Goal: Transaction & Acquisition: Purchase product/service

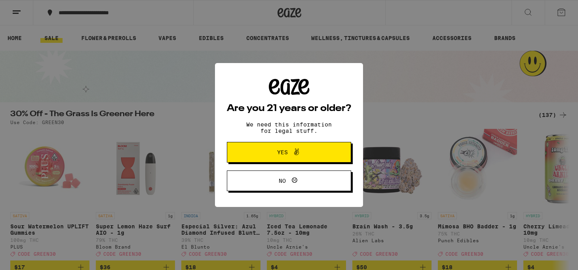
click at [284, 155] on span "Yes" at bounding box center [282, 152] width 11 height 6
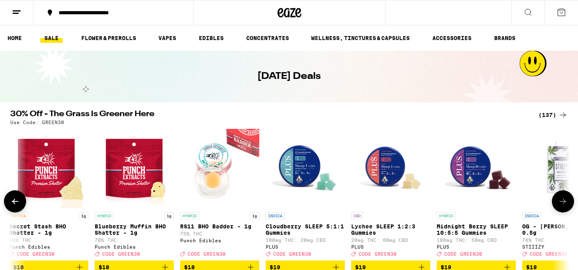
scroll to position [0, 2322]
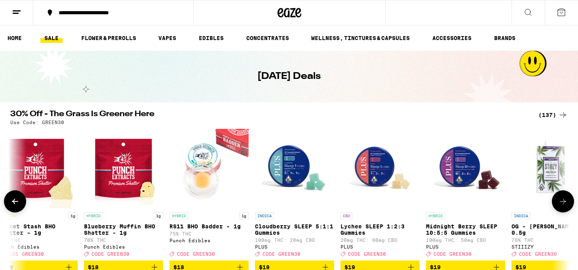
click at [378, 166] on img "Open page for Lychee SLEEP 1:2:3 Gummies from PLUS" at bounding box center [380, 168] width 79 height 79
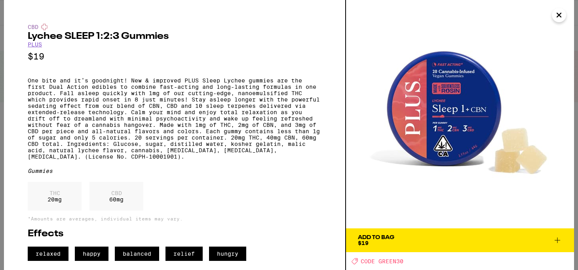
click at [555, 236] on icon at bounding box center [558, 240] width 10 height 10
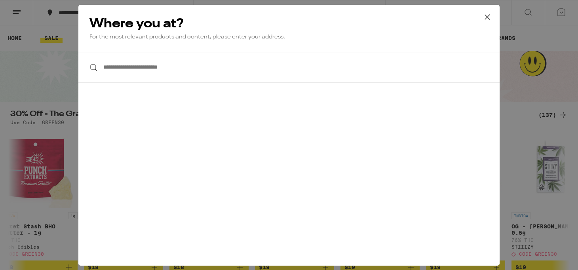
click at [149, 70] on input "**********" at bounding box center [288, 67] width 421 height 30
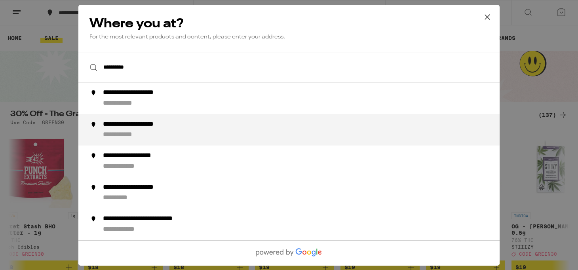
click at [117, 128] on div "**********" at bounding box center [146, 124] width 86 height 8
type input "**********"
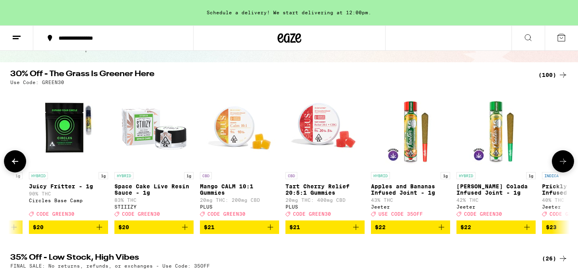
scroll to position [64, 0]
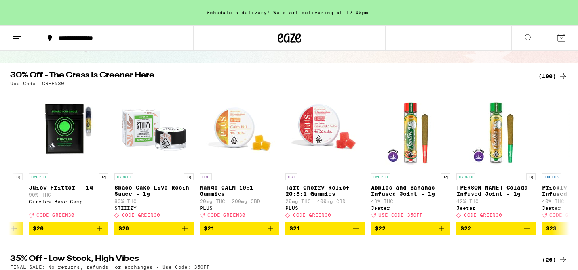
click at [530, 39] on icon at bounding box center [528, 37] width 6 height 6
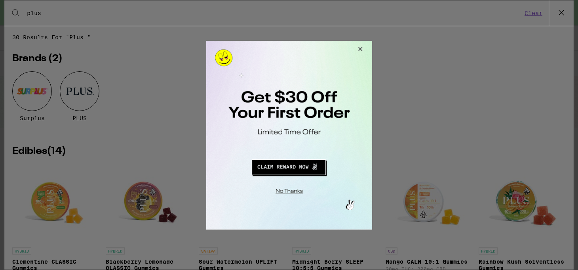
type input "plus"
click at [294, 191] on button "Close Modal" at bounding box center [287, 189] width 161 height 12
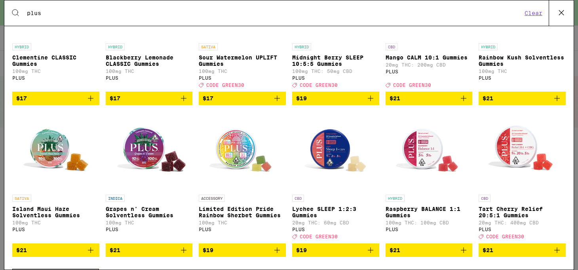
scroll to position [206, 0]
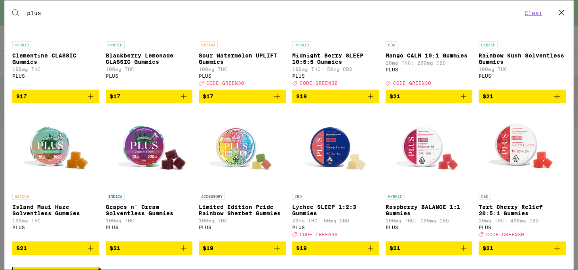
click at [333, 156] on img "Open page for Lychee SLEEP 1:2:3 Gummies from PLUS" at bounding box center [335, 148] width 79 height 79
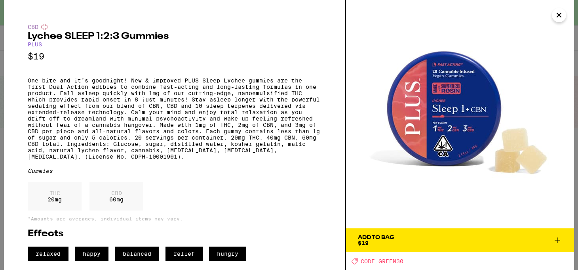
scroll to position [12, 0]
click at [556, 235] on icon at bounding box center [558, 240] width 10 height 10
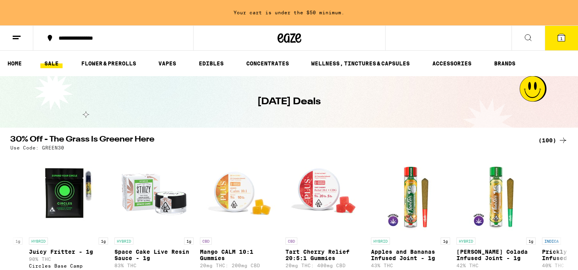
click at [560, 36] on span "1" at bounding box center [561, 38] width 2 height 5
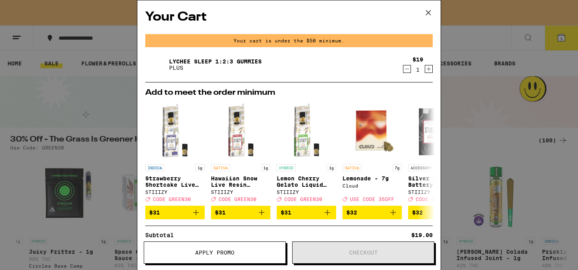
click at [429, 69] on icon "Increment" at bounding box center [428, 69] width 7 height 10
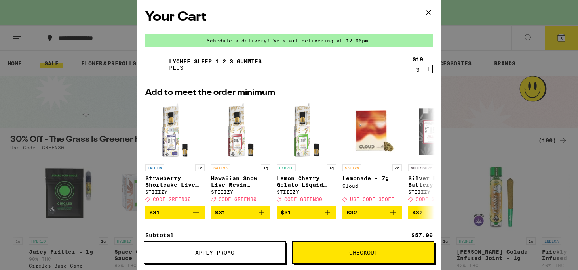
click at [215, 250] on span "Apply Promo" at bounding box center [214, 253] width 39 height 6
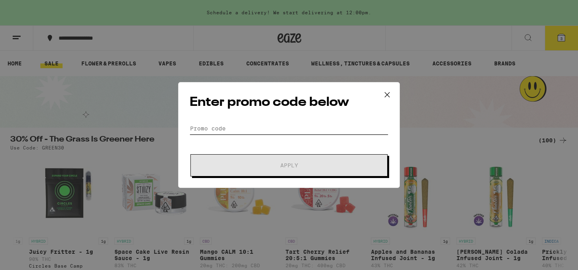
click at [208, 128] on input "Promo Code" at bounding box center [289, 128] width 199 height 12
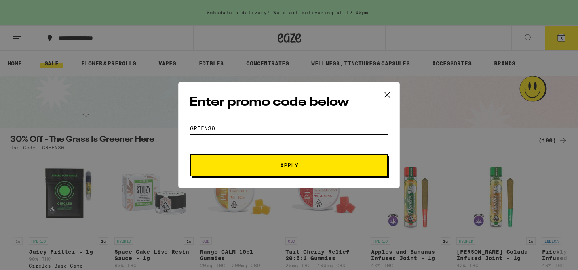
type input "green30"
click at [286, 164] on span "Apply" at bounding box center [289, 165] width 18 height 6
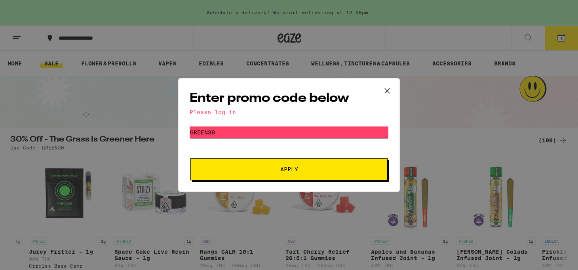
click at [284, 169] on span "Apply" at bounding box center [289, 169] width 18 height 6
click at [384, 89] on icon at bounding box center [387, 91] width 12 height 12
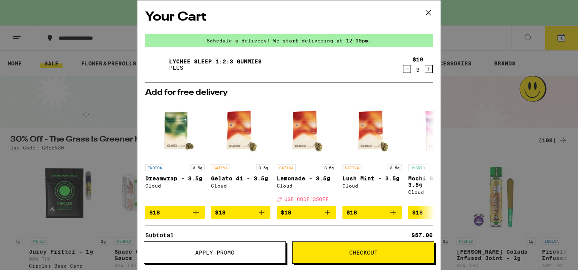
click at [429, 12] on icon at bounding box center [429, 13] width 12 height 12
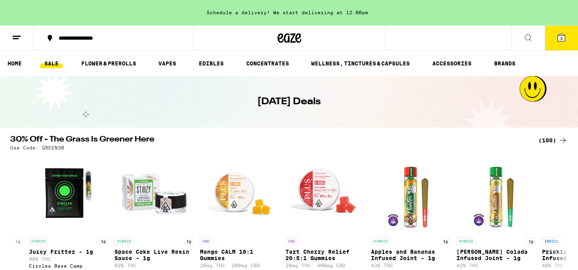
click at [18, 35] on icon at bounding box center [17, 38] width 10 height 10
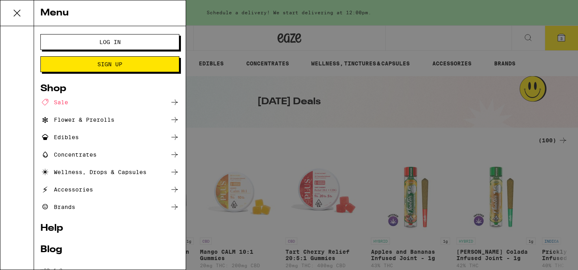
click at [109, 40] on span "Log In" at bounding box center [109, 42] width 21 height 6
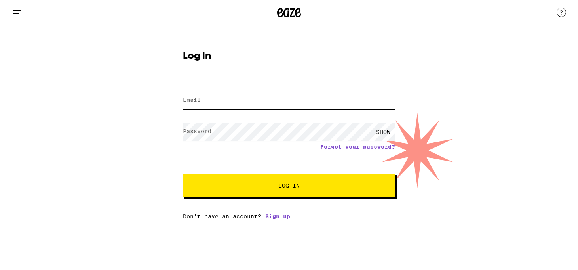
type input "[EMAIL_ADDRESS][DOMAIN_NAME]"
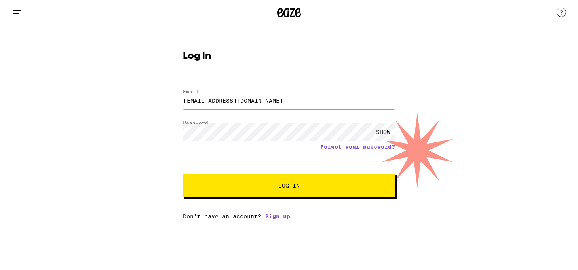
click at [283, 186] on span "Log In" at bounding box center [288, 186] width 21 height 6
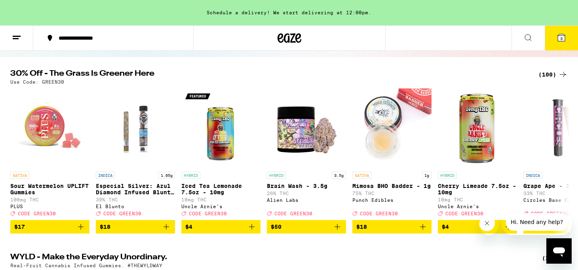
scroll to position [77, 0]
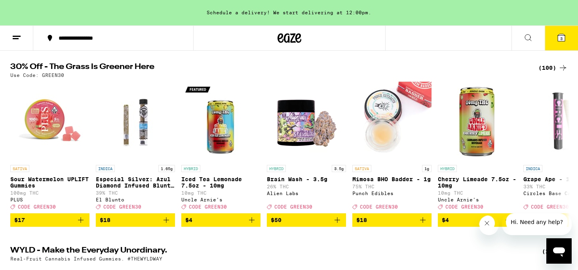
click at [560, 38] on span "3" at bounding box center [561, 38] width 2 height 5
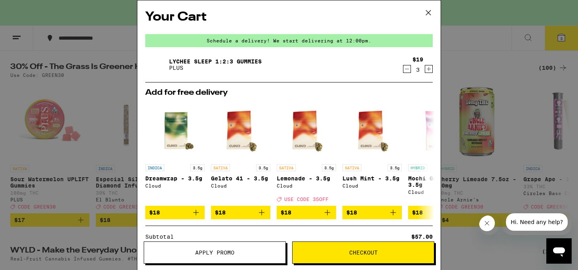
click at [229, 250] on span "Apply Promo" at bounding box center [214, 253] width 39 height 6
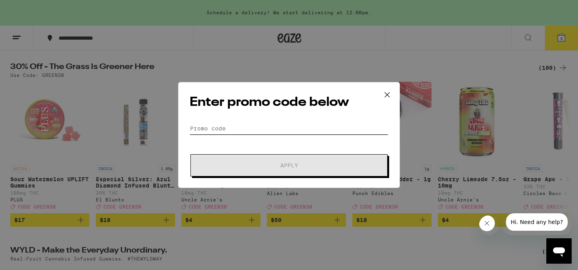
click at [217, 128] on input "Promo Code" at bounding box center [289, 128] width 199 height 12
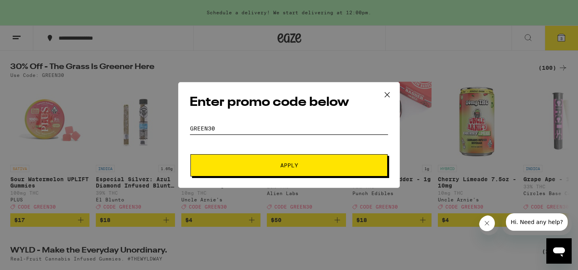
type input "green30"
click at [286, 165] on span "Apply" at bounding box center [289, 165] width 18 height 6
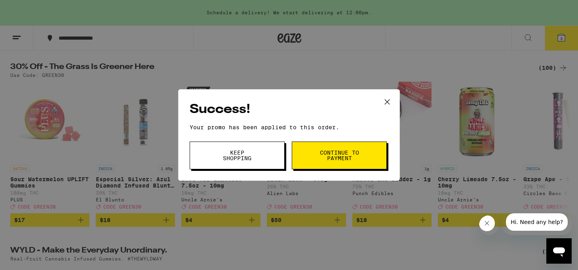
click at [243, 156] on span "Keep Shopping" at bounding box center [237, 155] width 40 height 11
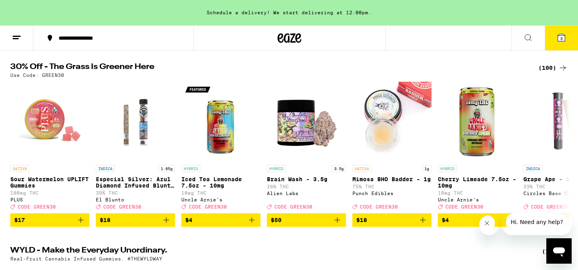
click at [527, 37] on icon at bounding box center [529, 38] width 10 height 10
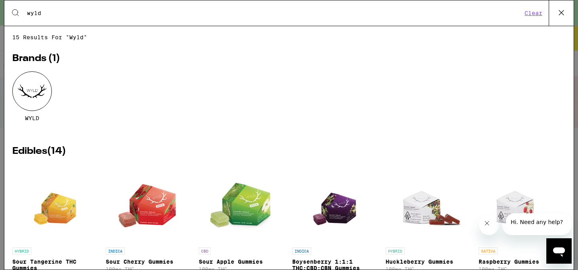
type input "wyld"
click at [346, 211] on img "Open page for Boysenberry 1:1:1 THC:CBD:CBN Gummies from WYLD" at bounding box center [335, 203] width 57 height 79
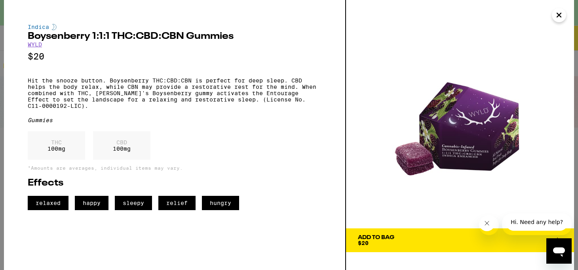
click at [487, 223] on icon "Close message from company" at bounding box center [487, 223] width 6 height 6
click at [556, 235] on icon at bounding box center [558, 240] width 10 height 10
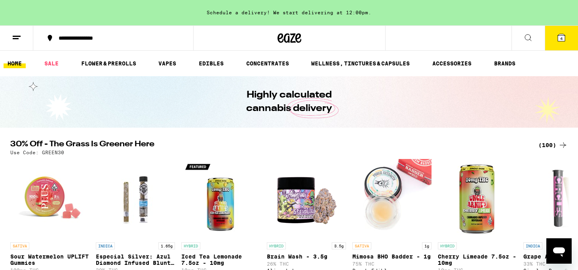
click at [528, 38] on icon at bounding box center [529, 38] width 10 height 10
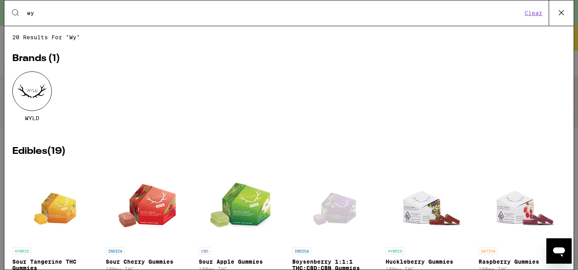
type input "w"
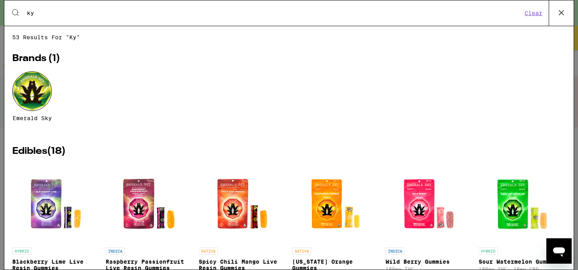
type input "k"
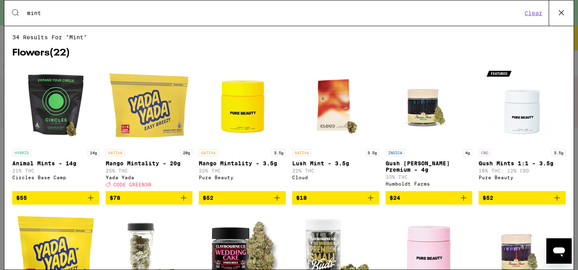
type input "mint"
click at [560, 11] on icon at bounding box center [561, 12] width 5 height 5
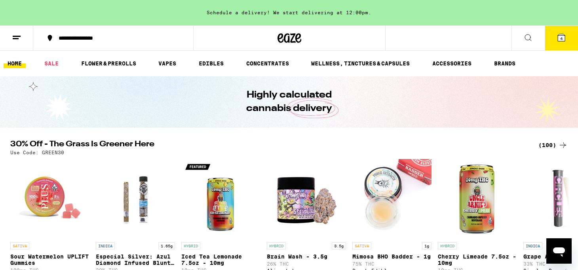
click at [560, 38] on span "4" at bounding box center [561, 38] width 2 height 5
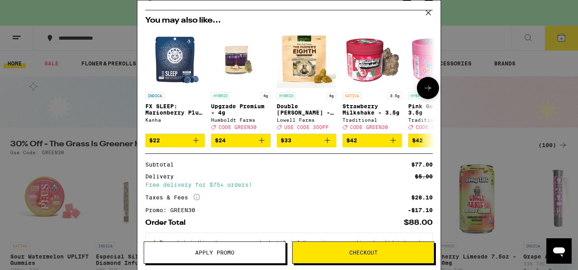
scroll to position [102, 0]
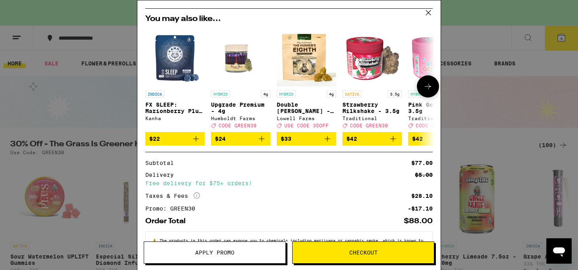
click at [159, 103] on p "FX SLEEP: Marionberry Plum 3:2:1 Gummies" at bounding box center [174, 107] width 59 height 13
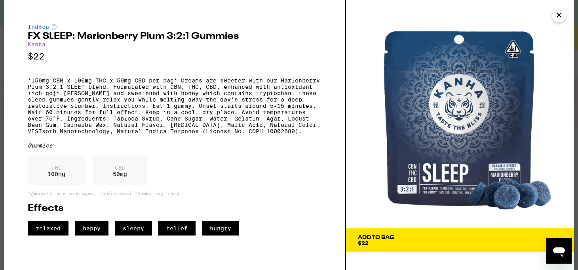
click at [556, 235] on icon at bounding box center [558, 240] width 10 height 10
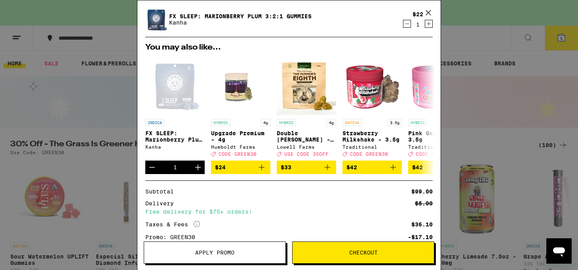
click at [428, 9] on icon at bounding box center [429, 13] width 12 height 12
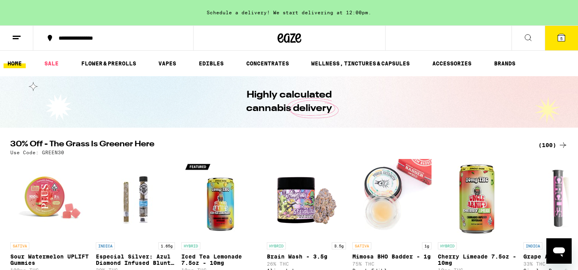
click at [562, 37] on span "5" at bounding box center [561, 38] width 2 height 5
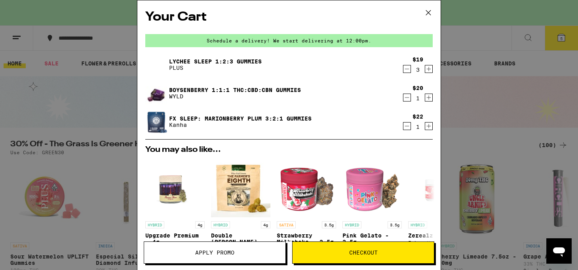
click at [370, 250] on span "Checkout" at bounding box center [363, 253] width 29 height 6
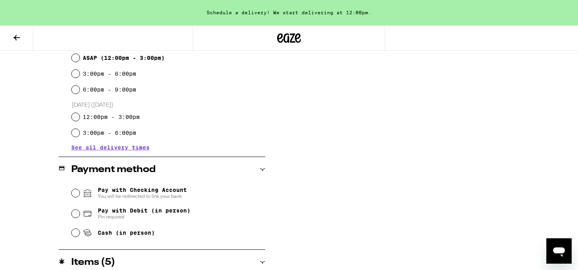
scroll to position [224, 0]
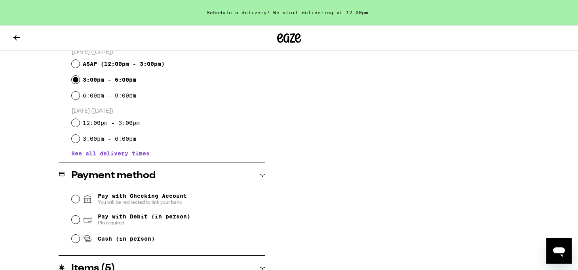
click at [76, 79] on input "3:00pm - 6:00pm" at bounding box center [76, 80] width 8 height 8
radio input "true"
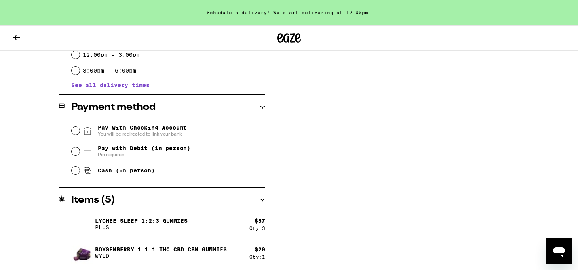
scroll to position [321, 0]
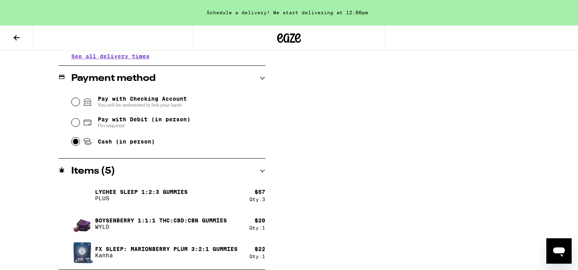
click at [76, 142] on input "Cash (in person)" at bounding box center [76, 141] width 8 height 8
radio input "true"
click at [83, 171] on h2 "Items ( 5 )" at bounding box center [93, 171] width 44 height 10
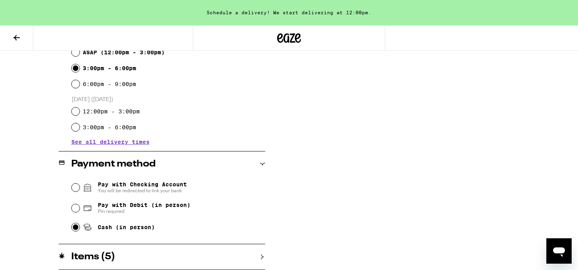
scroll to position [236, 0]
click at [261, 254] on icon at bounding box center [263, 257] width 6 height 6
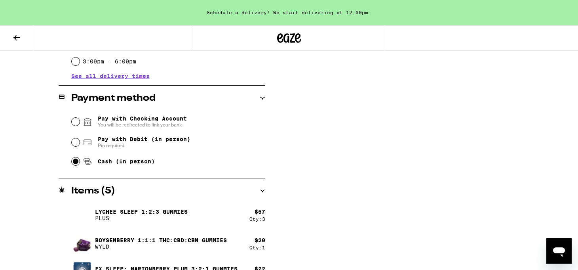
scroll to position [321, 0]
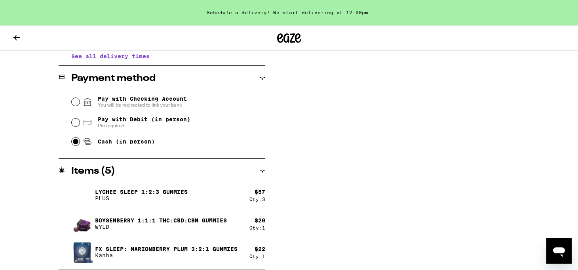
click at [262, 172] on icon at bounding box center [263, 171] width 6 height 6
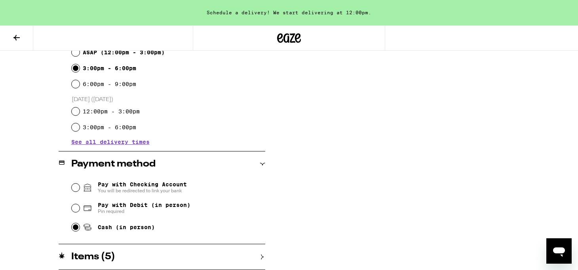
scroll to position [236, 0]
click at [263, 257] on icon at bounding box center [263, 257] width 6 height 6
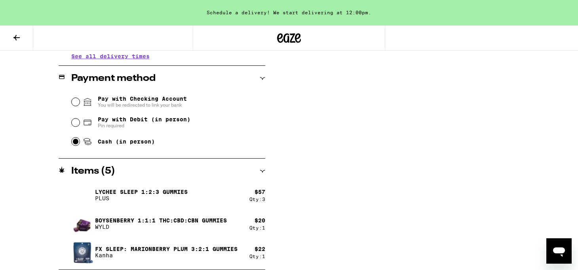
click at [83, 251] on img at bounding box center [82, 251] width 22 height 27
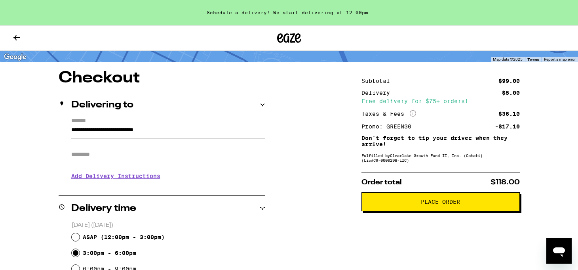
scroll to position [54, 0]
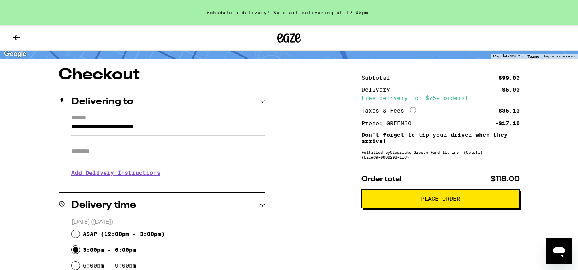
click at [17, 39] on icon at bounding box center [17, 38] width 10 height 10
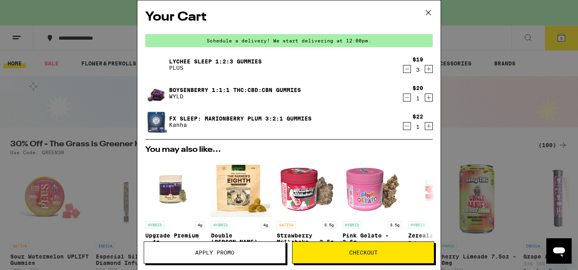
click at [407, 126] on icon "Decrement" at bounding box center [407, 126] width 4 height 0
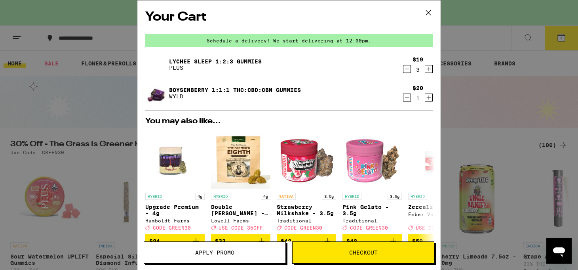
click at [406, 97] on icon "Decrement" at bounding box center [407, 98] width 7 height 10
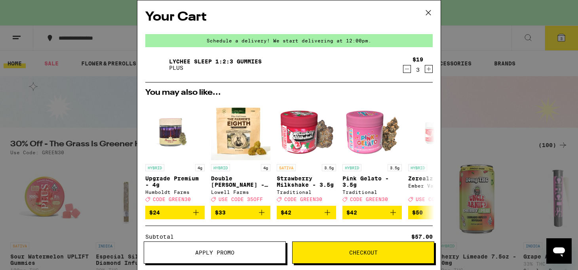
click at [429, 14] on icon at bounding box center [429, 13] width 12 height 12
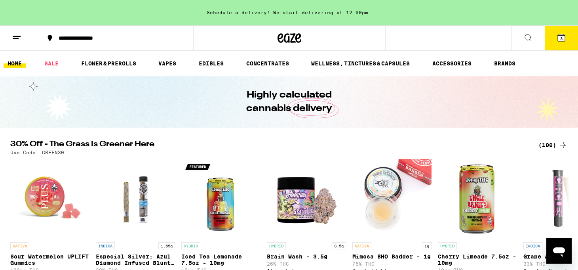
click at [562, 39] on span "3" at bounding box center [561, 38] width 2 height 5
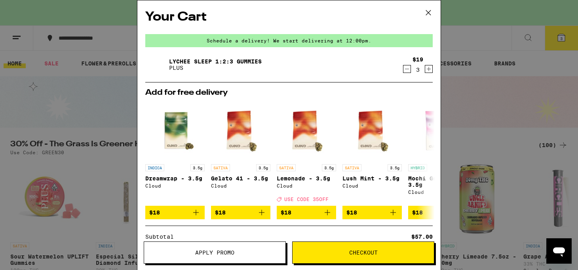
click at [362, 254] on span "Checkout" at bounding box center [363, 253] width 29 height 6
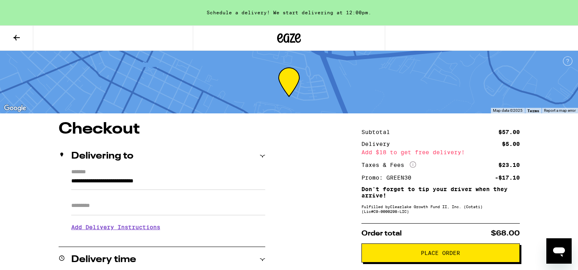
click at [15, 36] on icon at bounding box center [17, 38] width 10 height 10
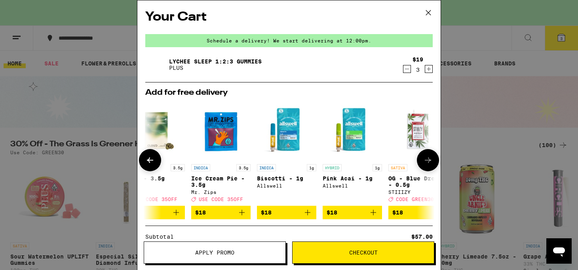
scroll to position [0, 370]
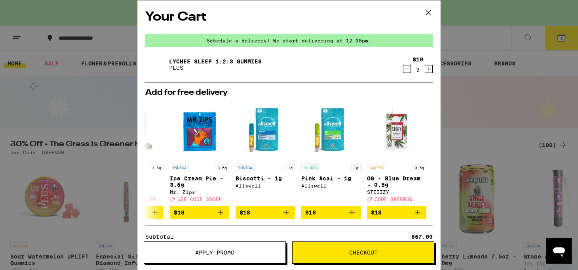
click at [429, 12] on icon at bounding box center [429, 13] width 12 height 12
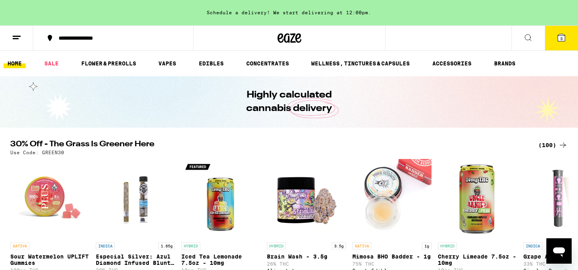
click at [521, 34] on button at bounding box center [528, 38] width 33 height 25
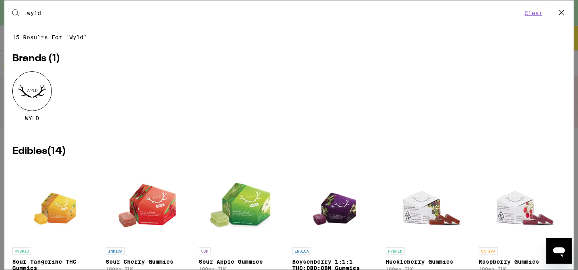
type input "wyld"
click at [341, 212] on img "Open page for Boysenberry 1:1:1 THC:CBD:CBN Gummies from WYLD" at bounding box center [335, 203] width 57 height 79
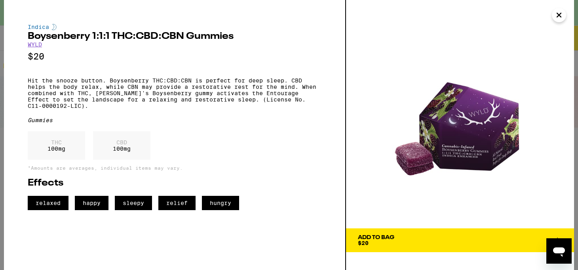
click at [555, 234] on button "Add To Bag $20" at bounding box center [460, 240] width 228 height 24
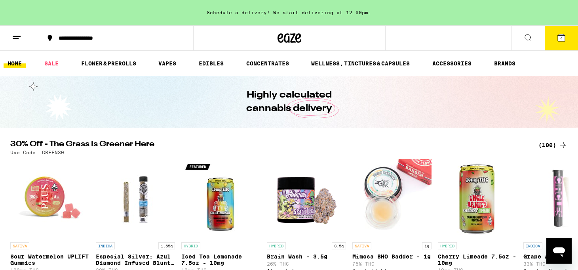
click at [561, 38] on span "4" at bounding box center [561, 38] width 2 height 5
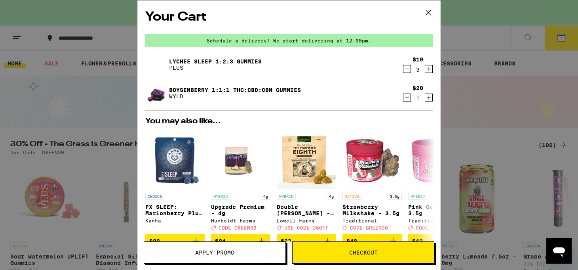
click at [210, 250] on span "Apply Promo" at bounding box center [214, 253] width 39 height 6
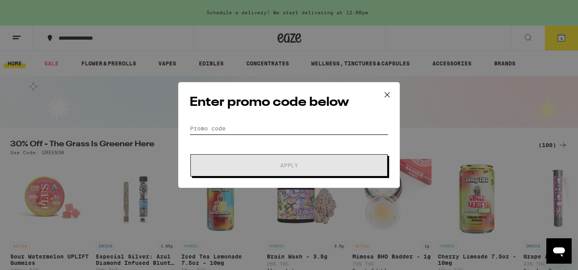
click at [207, 130] on input "Promo Code" at bounding box center [289, 128] width 199 height 12
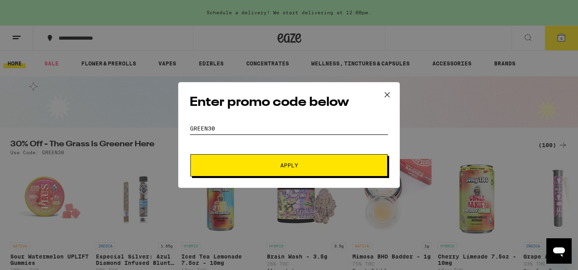
type input "green30"
click at [286, 162] on span "Apply" at bounding box center [289, 165] width 18 height 6
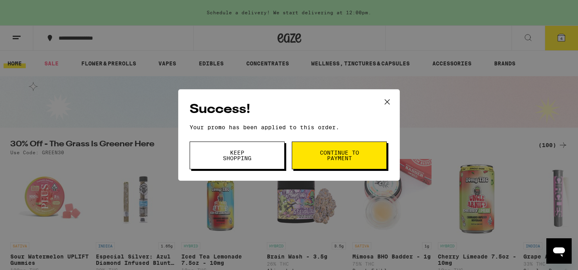
click at [333, 152] on span "Continue to payment" at bounding box center [339, 155] width 40 height 11
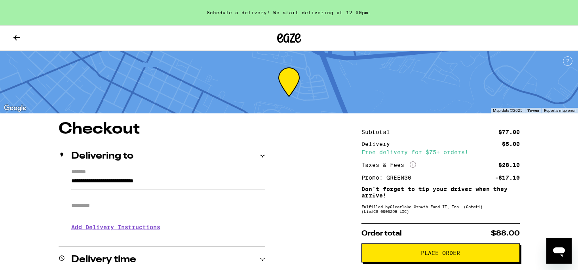
click at [431, 253] on span "Place Order" at bounding box center [440, 253] width 39 height 6
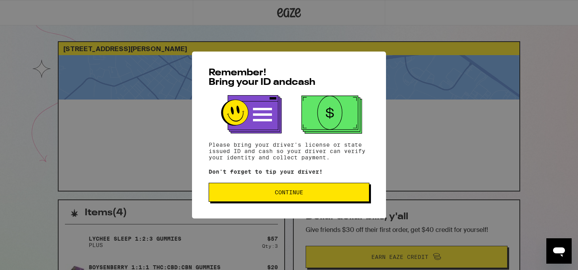
click at [285, 194] on span "Continue" at bounding box center [289, 192] width 29 height 6
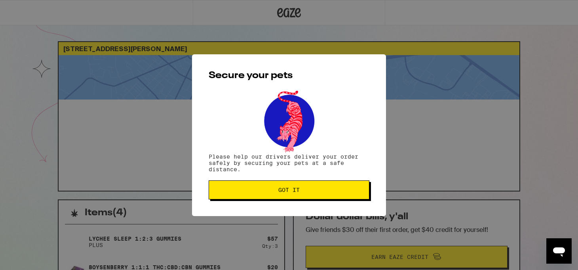
click at [285, 191] on span "Got it" at bounding box center [288, 190] width 21 height 6
